Goal: Information Seeking & Learning: Stay updated

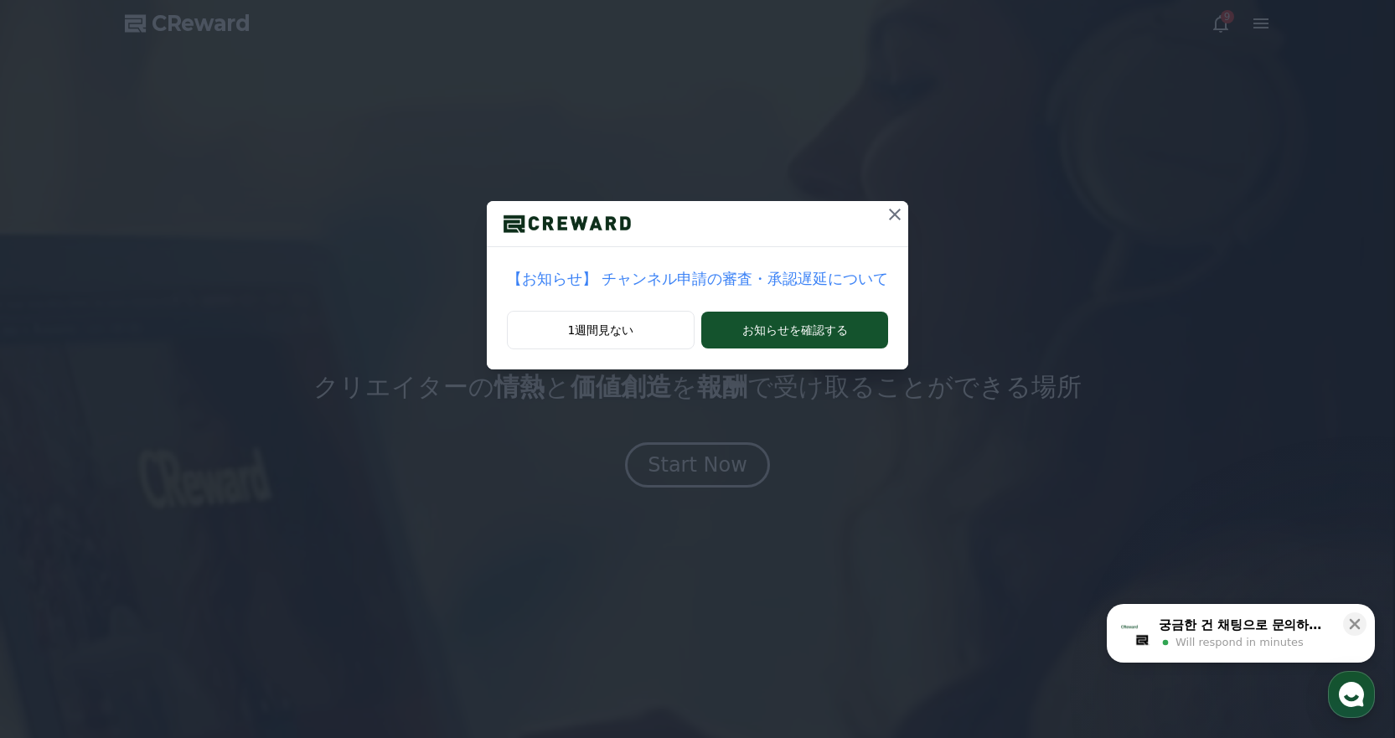
click at [885, 211] on icon at bounding box center [895, 215] width 20 height 20
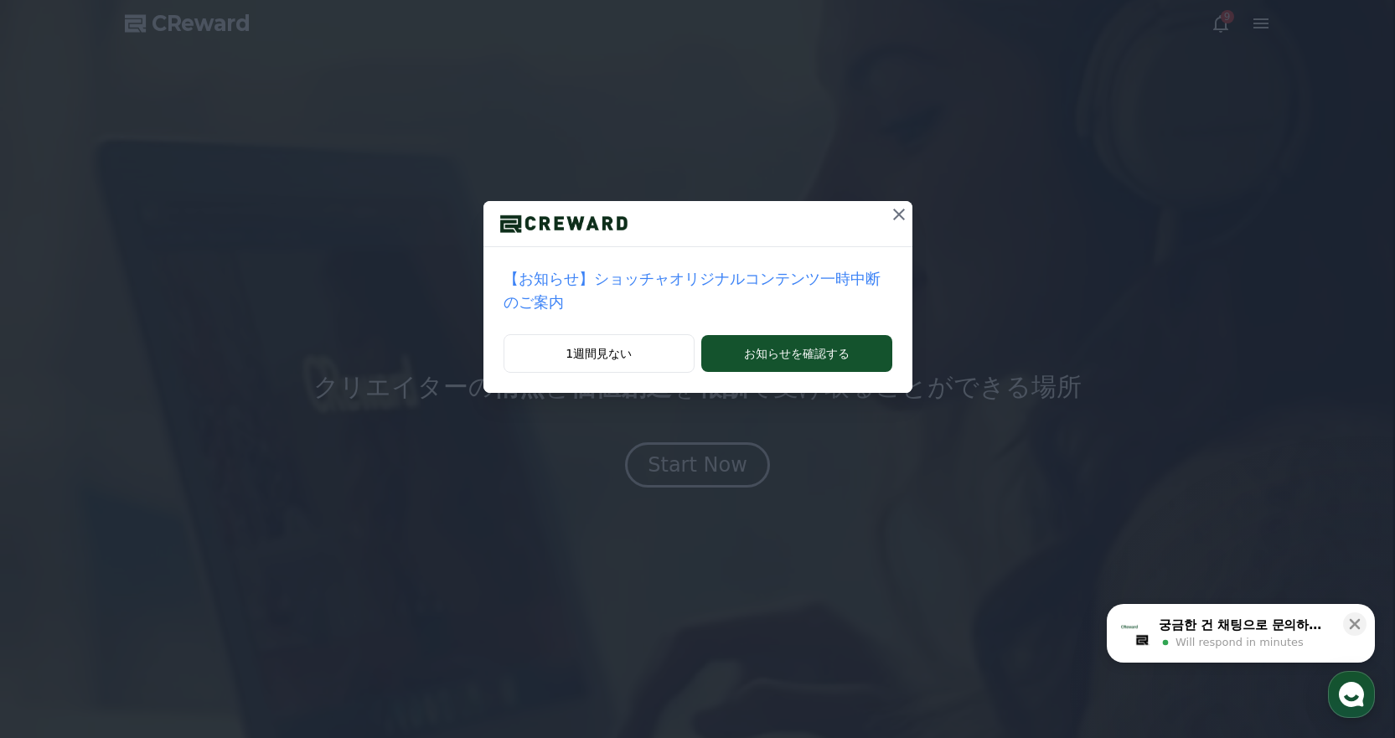
click at [889, 210] on icon at bounding box center [899, 215] width 20 height 20
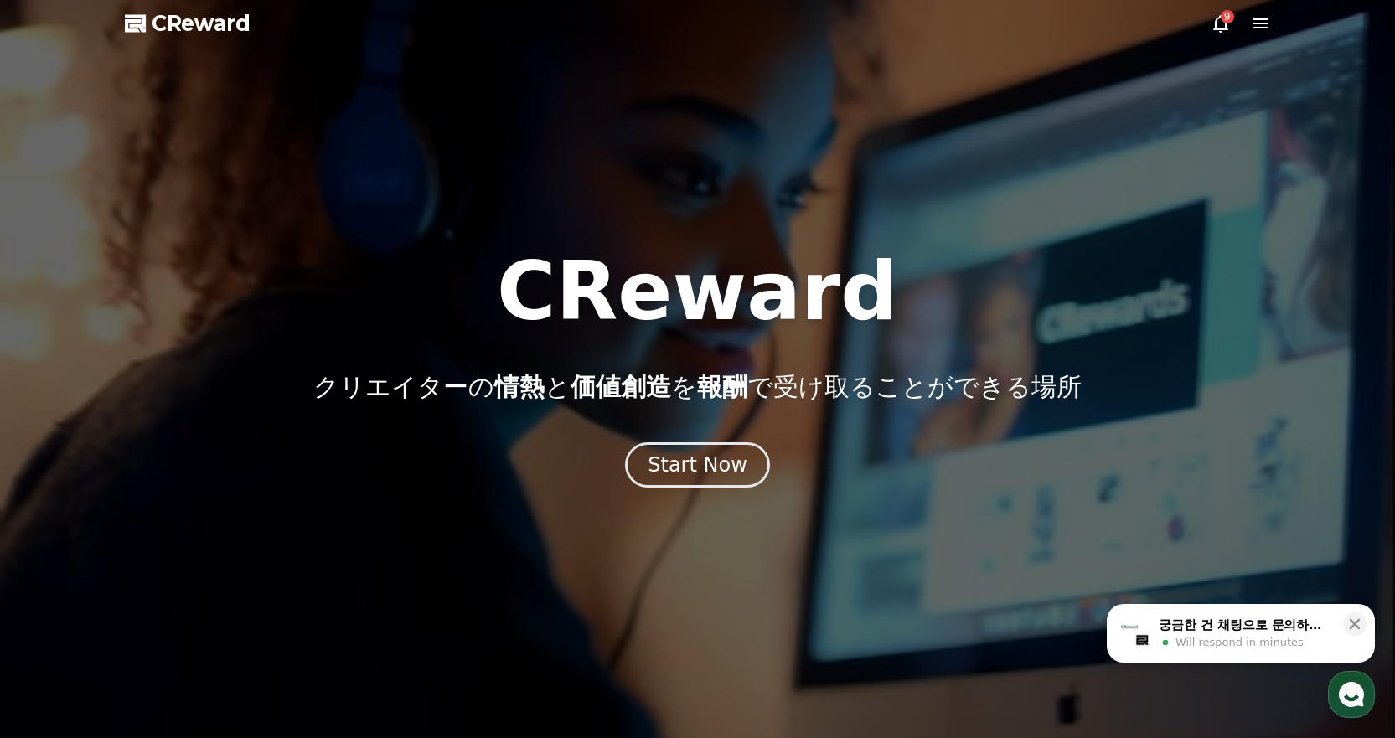
click at [1224, 18] on div "9" at bounding box center [1227, 16] width 13 height 13
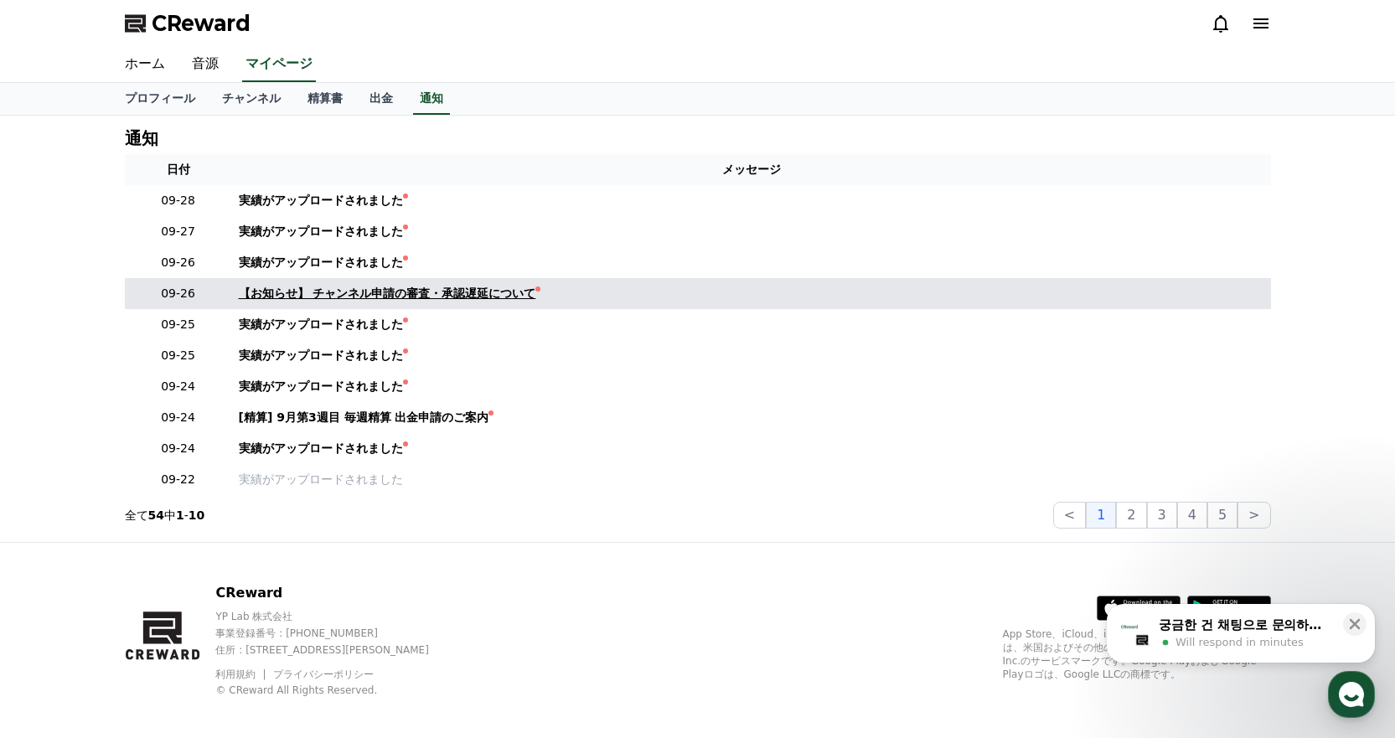
click at [314, 287] on div "【お知らせ】 チャンネル申請の審査・承認遅延について" at bounding box center [388, 294] width 298 height 18
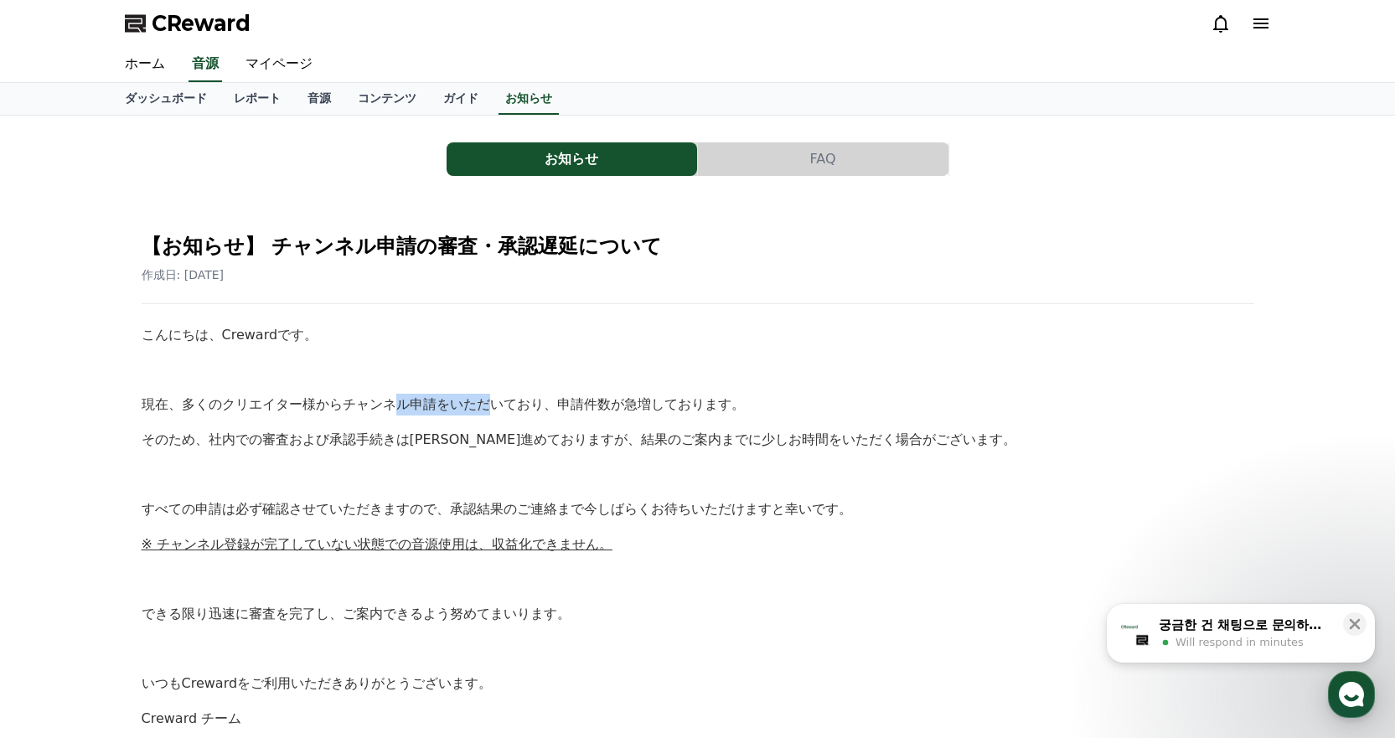
drag, startPoint x: 343, startPoint y: 403, endPoint x: 422, endPoint y: 406, distance: 78.8
click at [422, 406] on p "現在、多くのクリエイター様からチャンネル申請をいただいており、申請件数が急増しております。" at bounding box center [698, 405] width 1113 height 22
drag, startPoint x: 222, startPoint y: 443, endPoint x: 382, endPoint y: 443, distance: 160.1
click at [382, 443] on p "そのため、社内での審査および承認手続きは[PERSON_NAME]進めておりますが、結果のご案内までに少しお時間をいただく場合がございます。" at bounding box center [698, 440] width 1113 height 22
click at [481, 373] on p at bounding box center [698, 371] width 1113 height 22
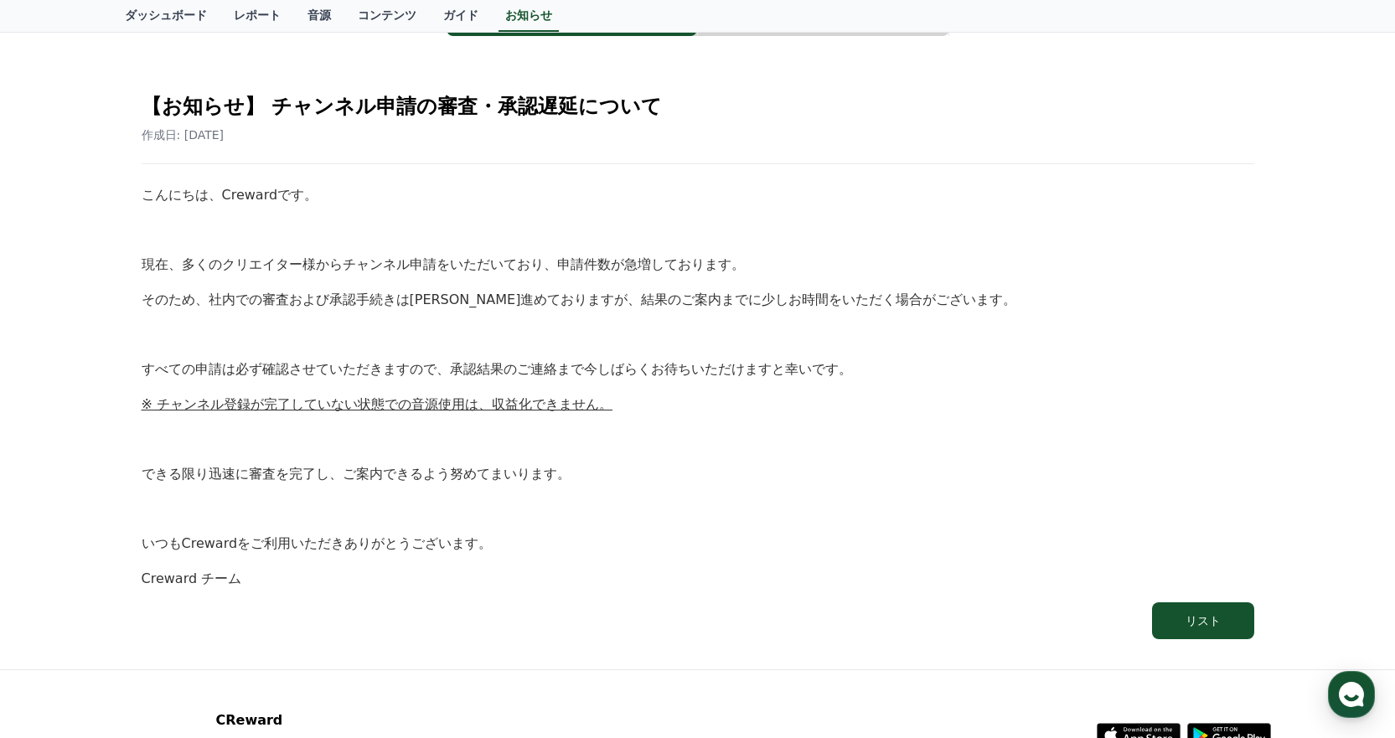
scroll to position [168, 0]
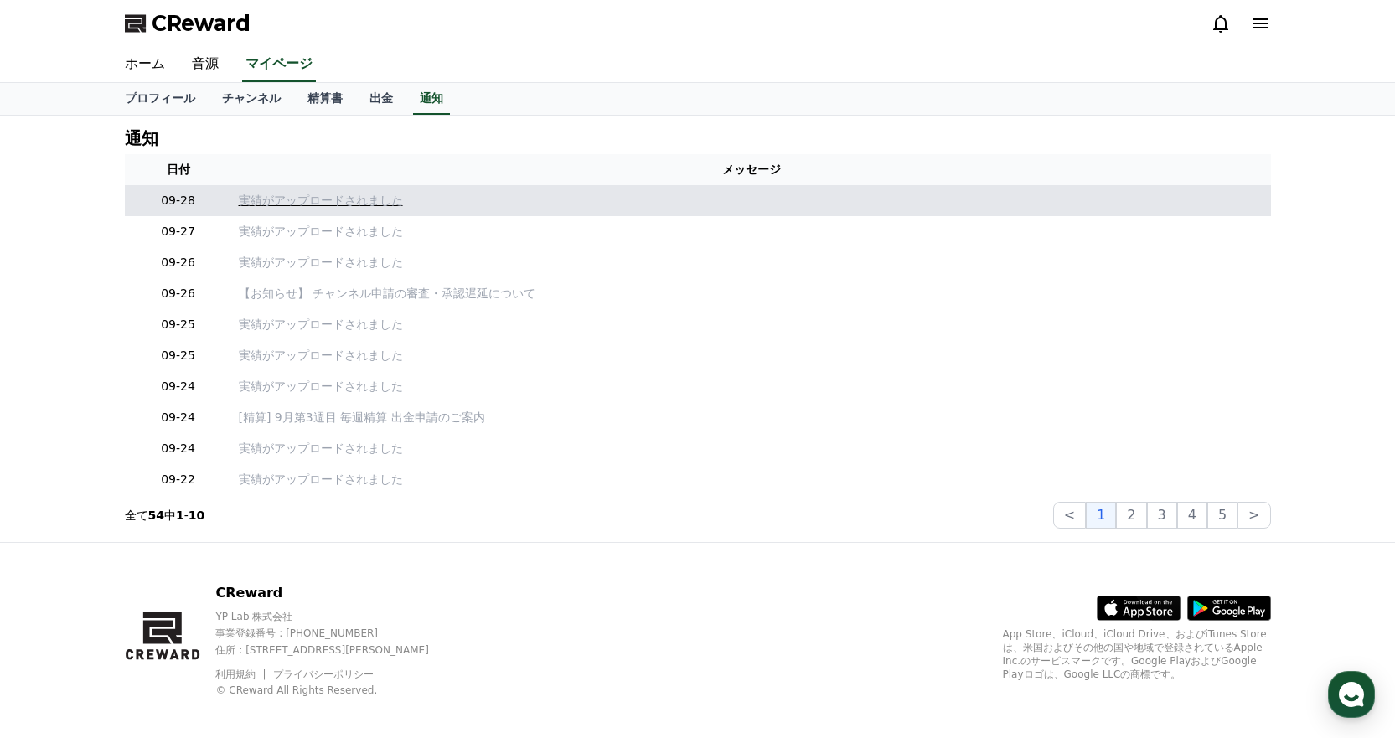
click at [287, 205] on p "実績がアップロードされました" at bounding box center [752, 201] width 1026 height 18
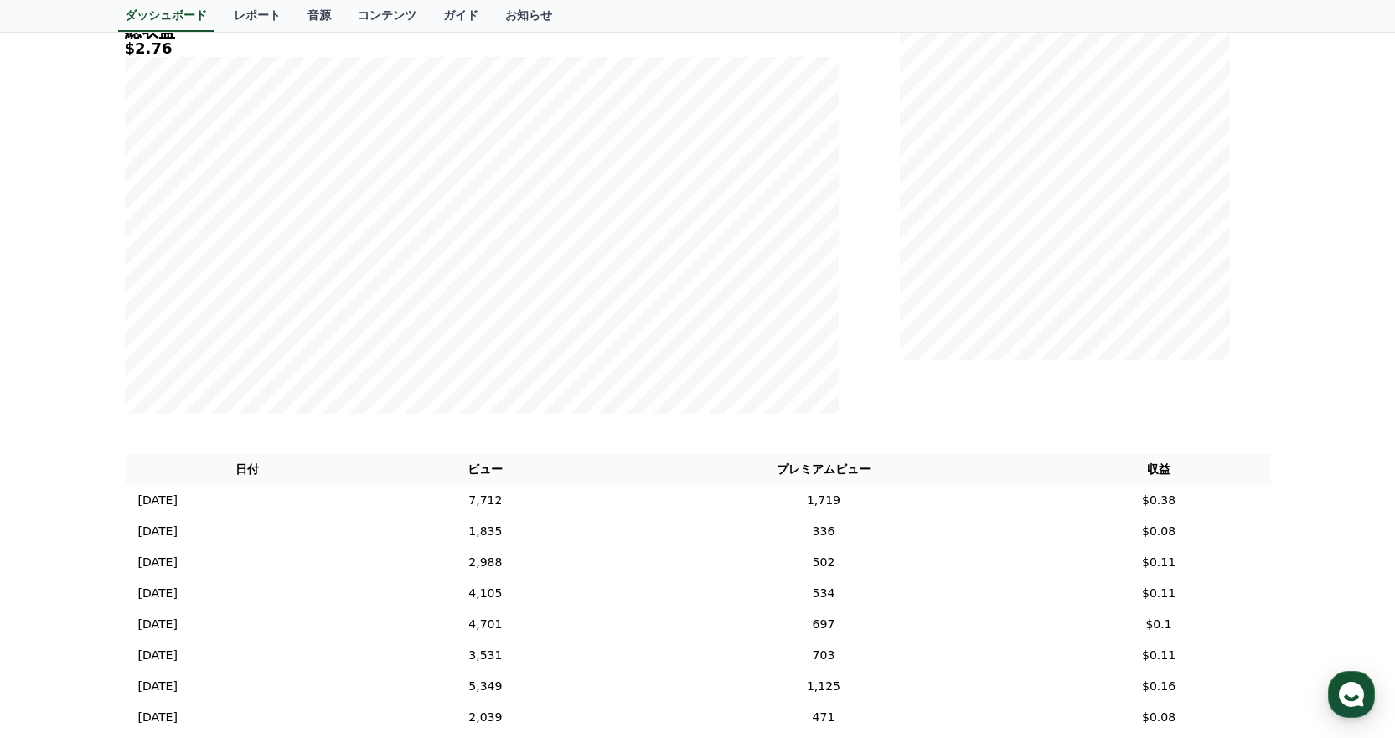
scroll to position [84, 0]
